Goal: Find specific page/section: Find specific page/section

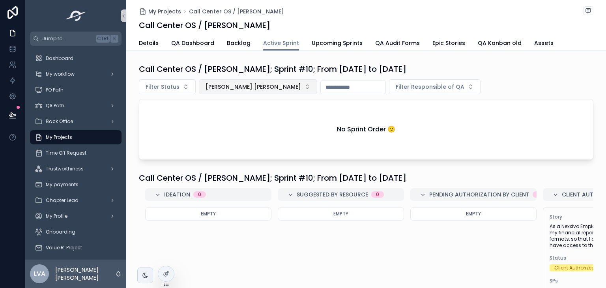
click at [241, 87] on span "Samantha Sánchez Saldarriaga" at bounding box center [254, 87] width 96 height 8
click at [255, 131] on span "Samantha Sánchez Saldarriaga" at bounding box center [244, 131] width 88 height 8
